Goal: Information Seeking & Learning: Understand process/instructions

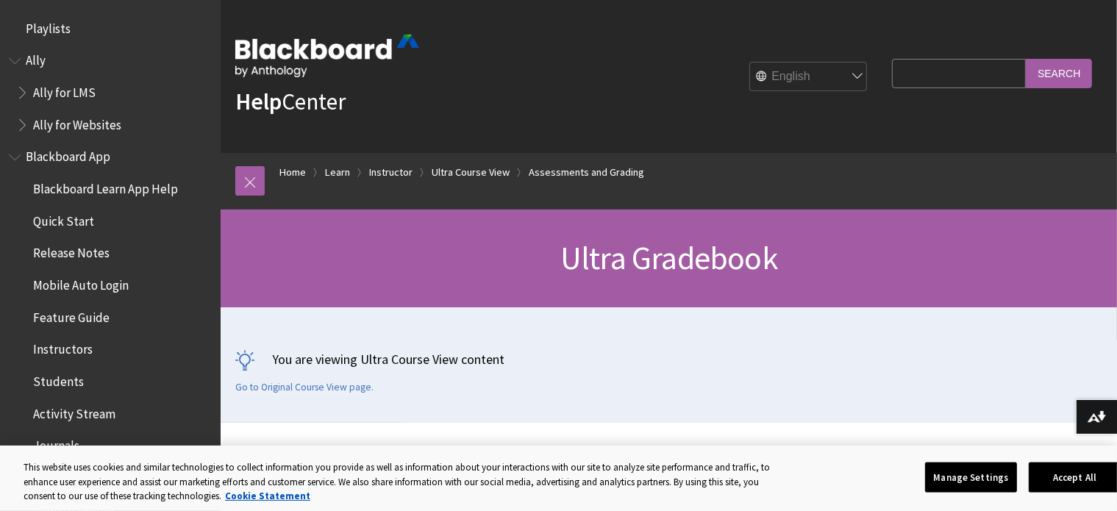
scroll to position [2110, 0]
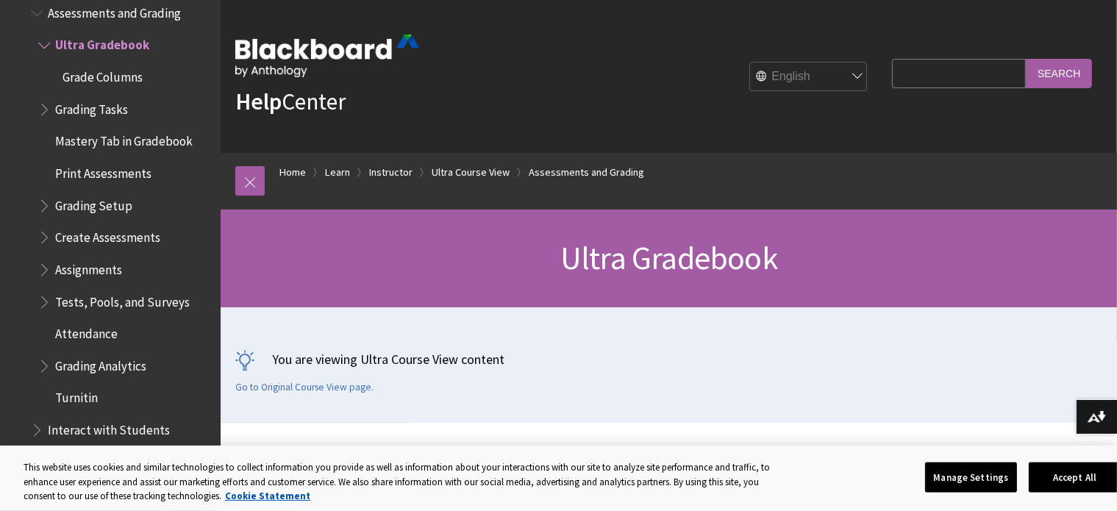
click at [939, 85] on input "Search Query" at bounding box center [959, 73] width 134 height 29
type input "see grades"
click at [1026, 59] on input "Search" at bounding box center [1059, 73] width 66 height 29
drag, startPoint x: 1053, startPoint y: 90, endPoint x: 1053, endPoint y: 76, distance: 14.0
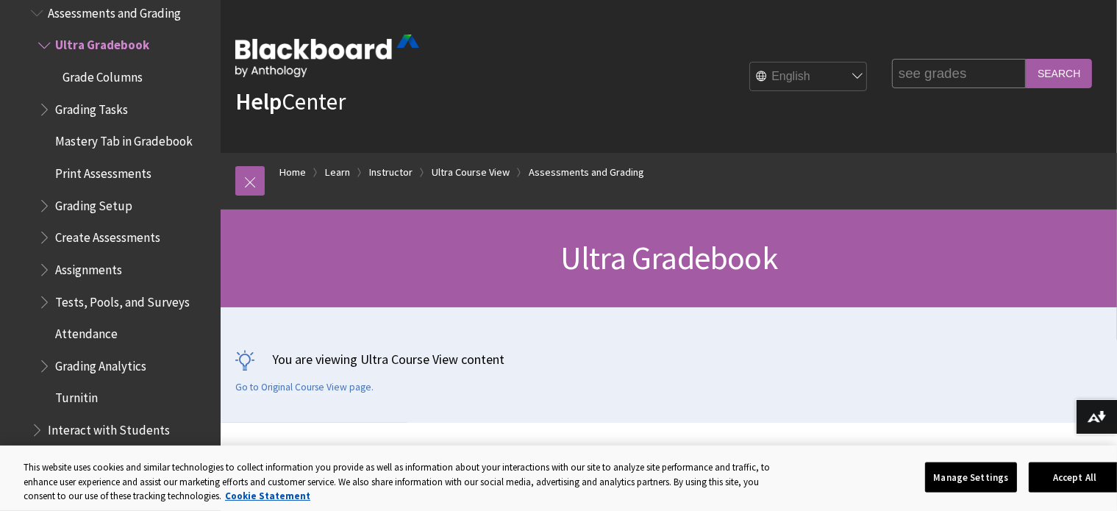
click at [1053, 84] on fieldset "Search Query see grades Search" at bounding box center [992, 76] width 218 height 44
click at [1052, 71] on input "Search" at bounding box center [1059, 73] width 66 height 29
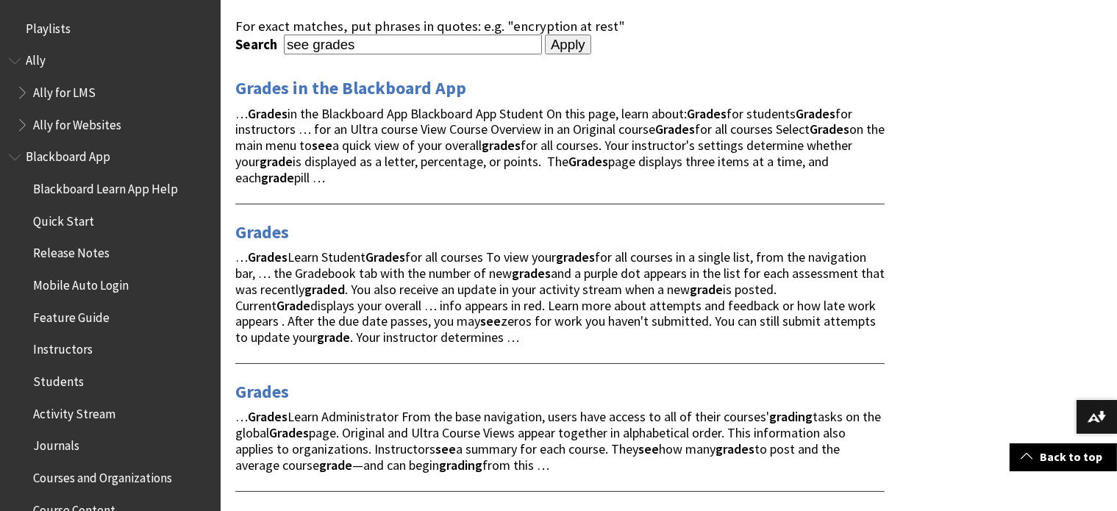
scroll to position [294, 0]
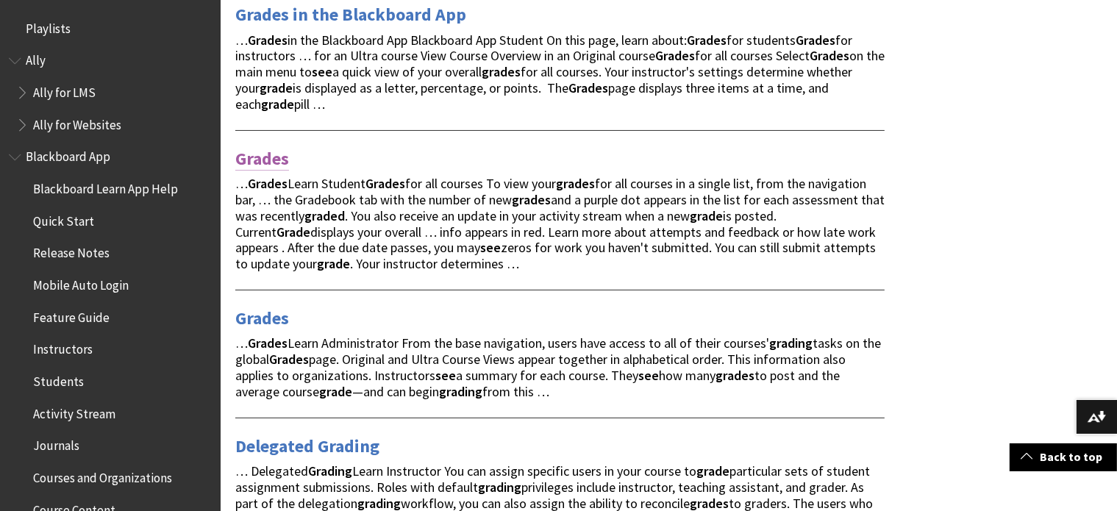
click at [260, 152] on link "Grades" at bounding box center [262, 159] width 54 height 24
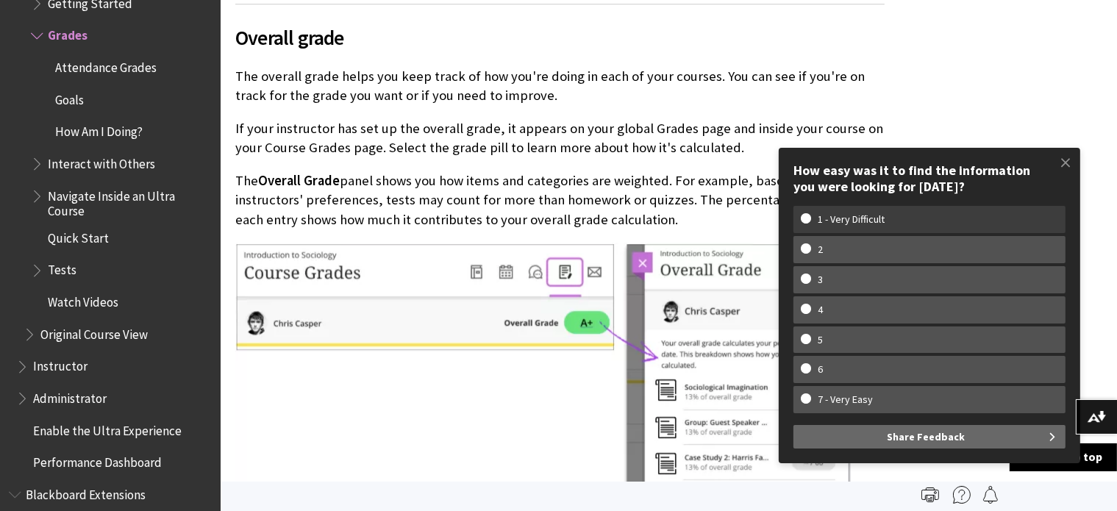
scroll to position [3799, 0]
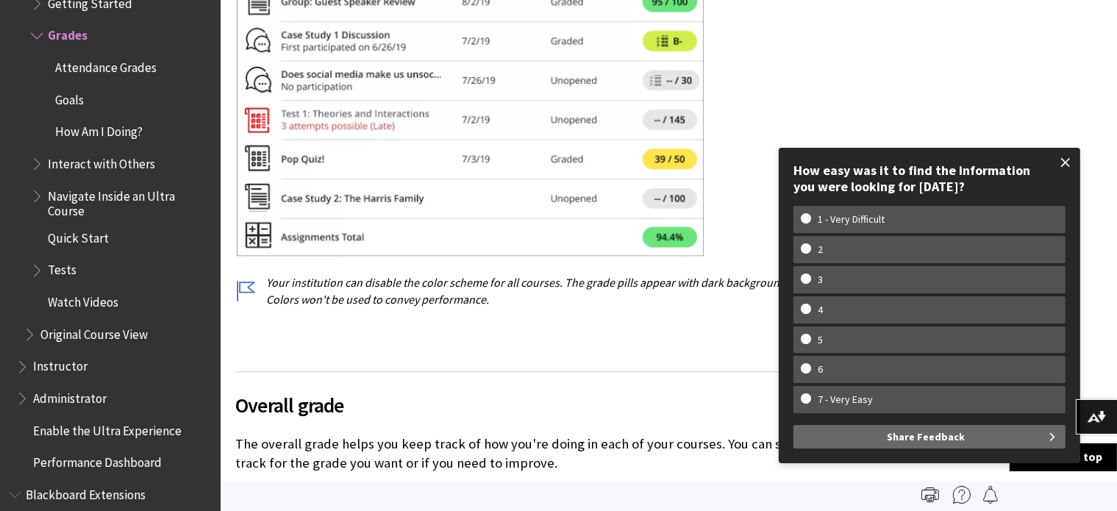
click at [1065, 163] on span at bounding box center [1065, 162] width 31 height 31
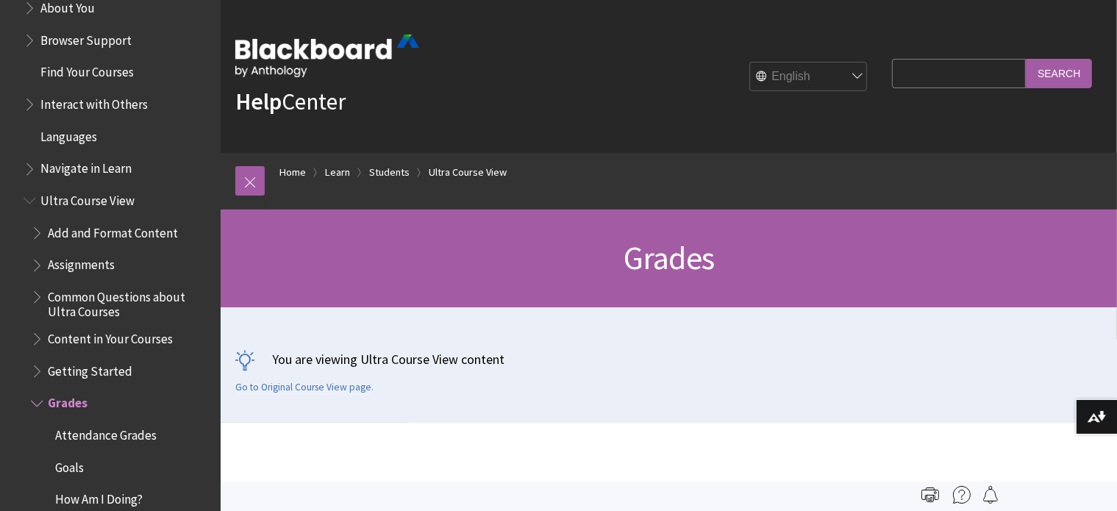
scroll to position [1172, 0]
